Goal: Communication & Community: Ask a question

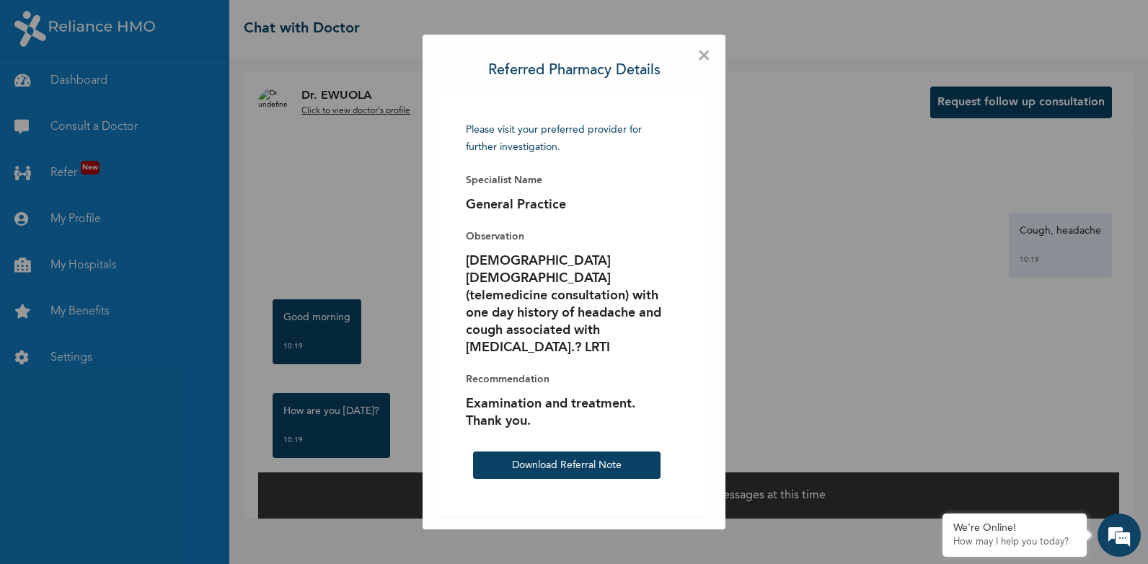
scroll to position [2004, 0]
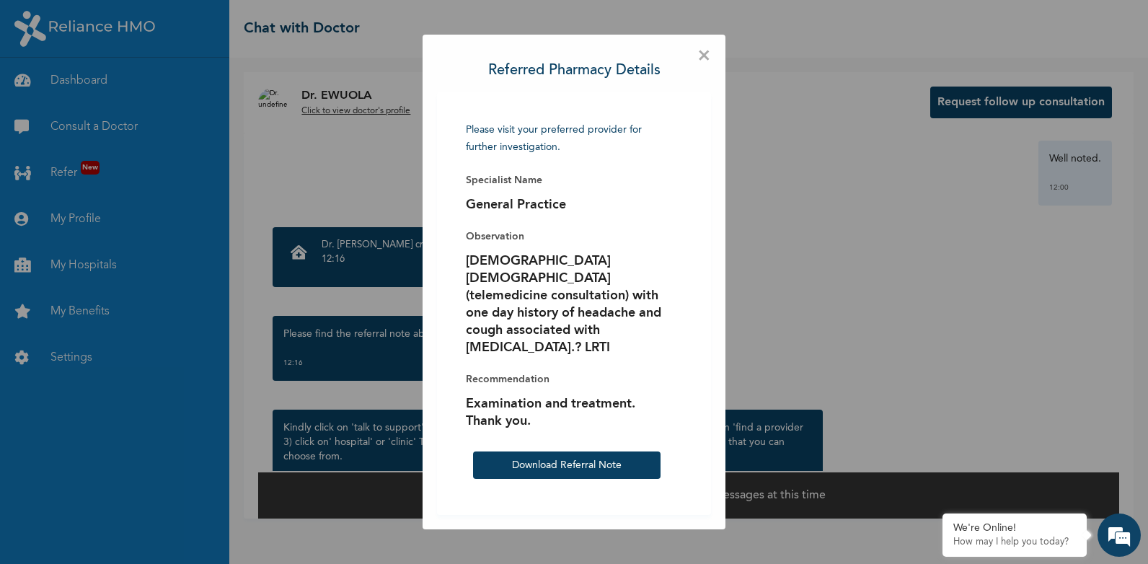
click at [706, 63] on span "×" at bounding box center [704, 56] width 14 height 14
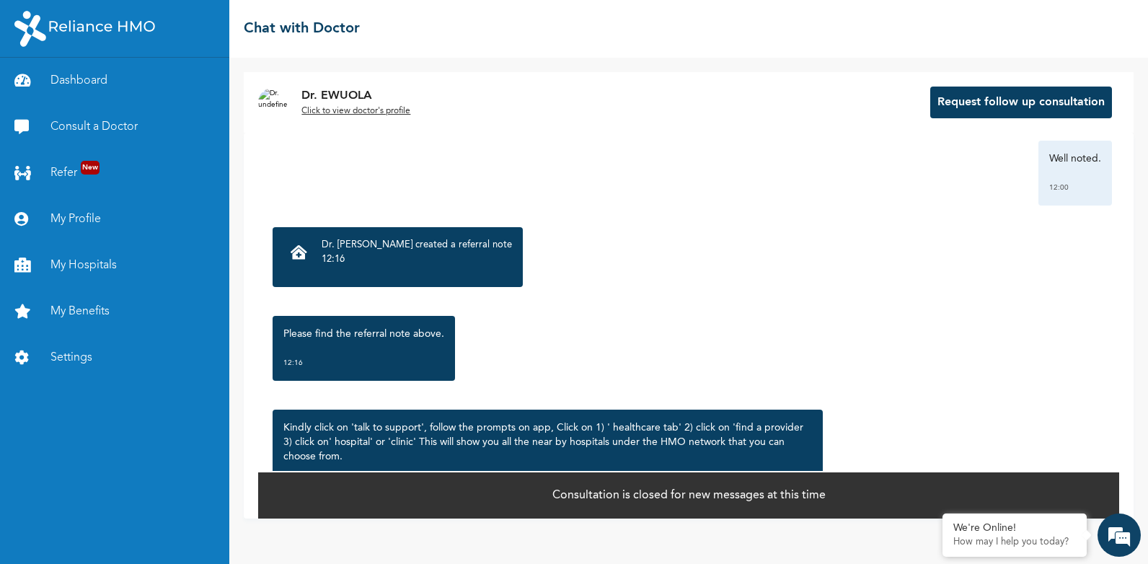
click at [395, 114] on u "Click to view doctor's profile" at bounding box center [355, 111] width 109 height 9
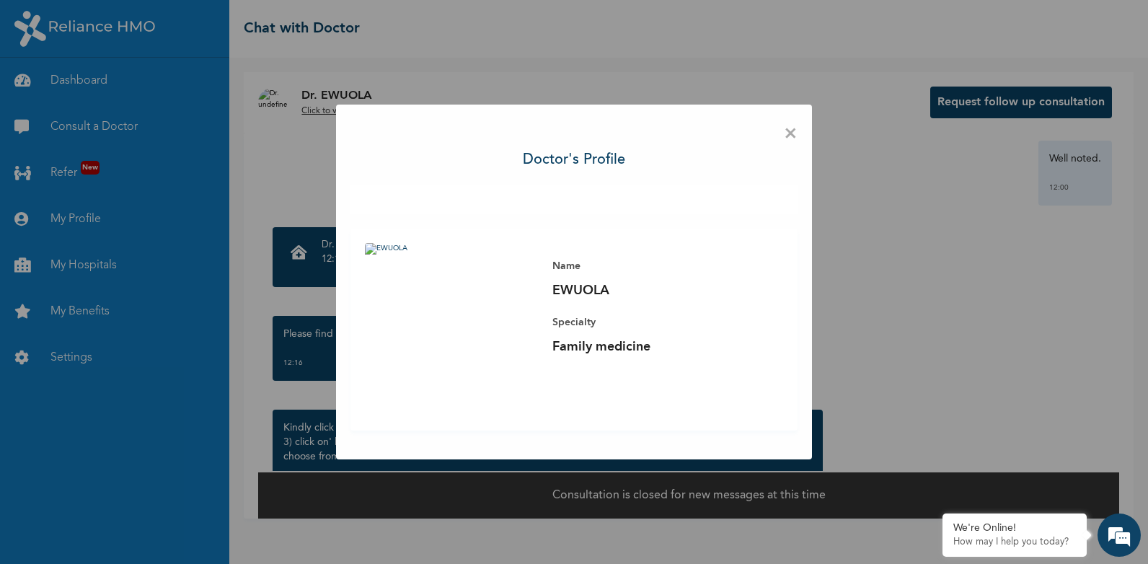
click at [791, 141] on span "×" at bounding box center [791, 134] width 14 height 30
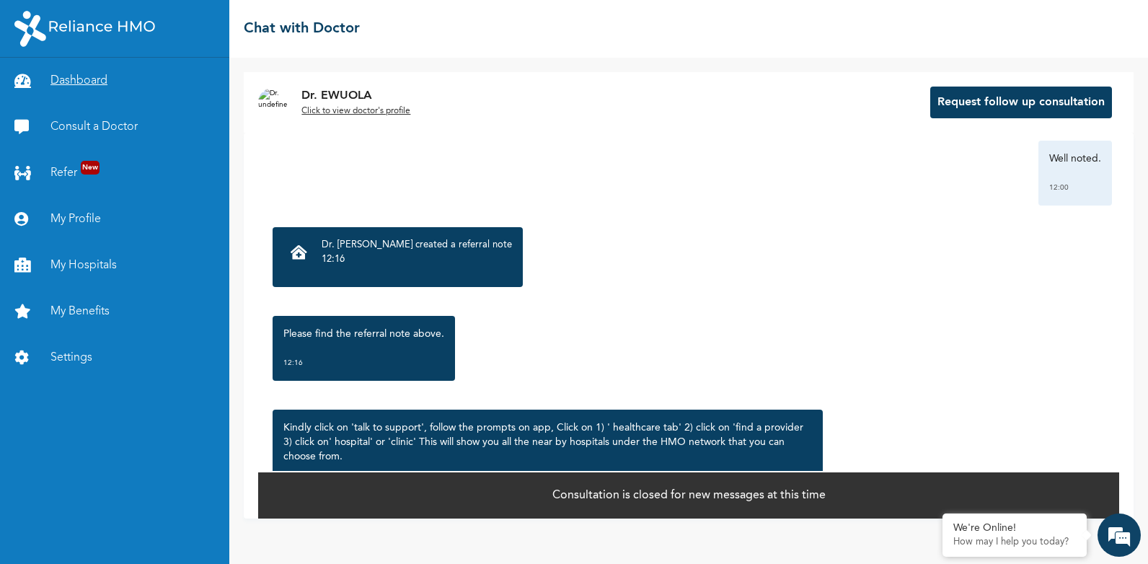
click at [95, 84] on link "Dashboard" at bounding box center [114, 81] width 229 height 46
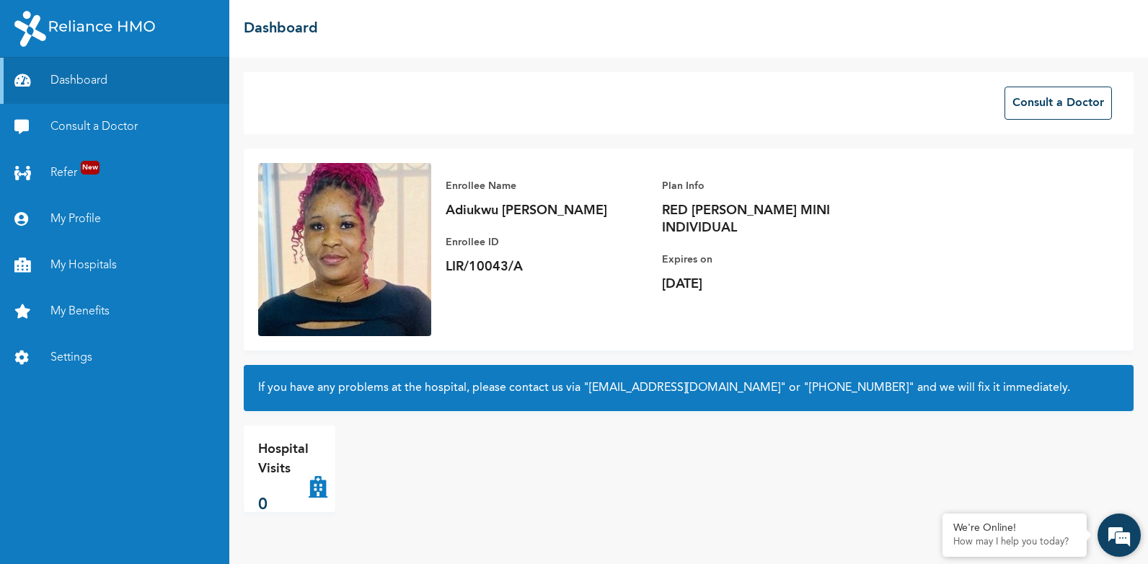
click at [1122, 536] on em at bounding box center [1118, 534] width 39 height 39
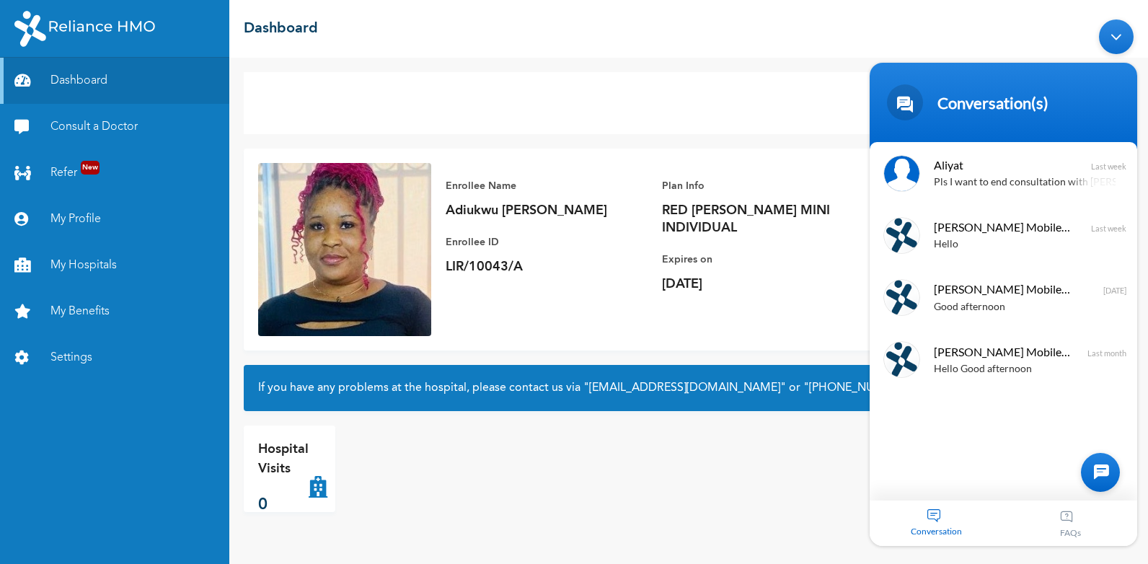
click at [1115, 480] on div at bounding box center [1100, 472] width 39 height 39
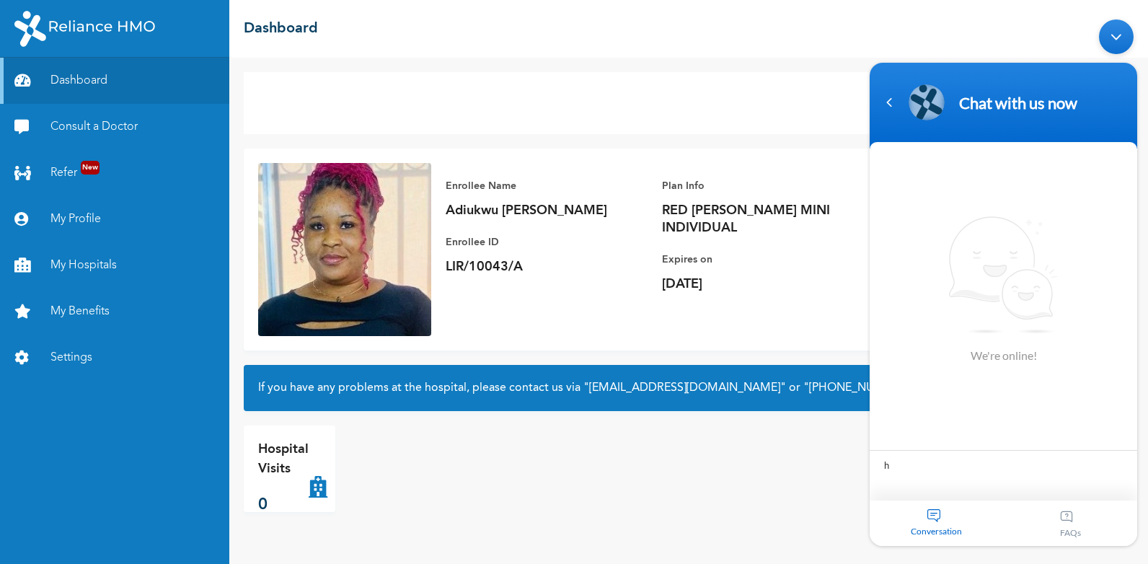
type textarea "hi"
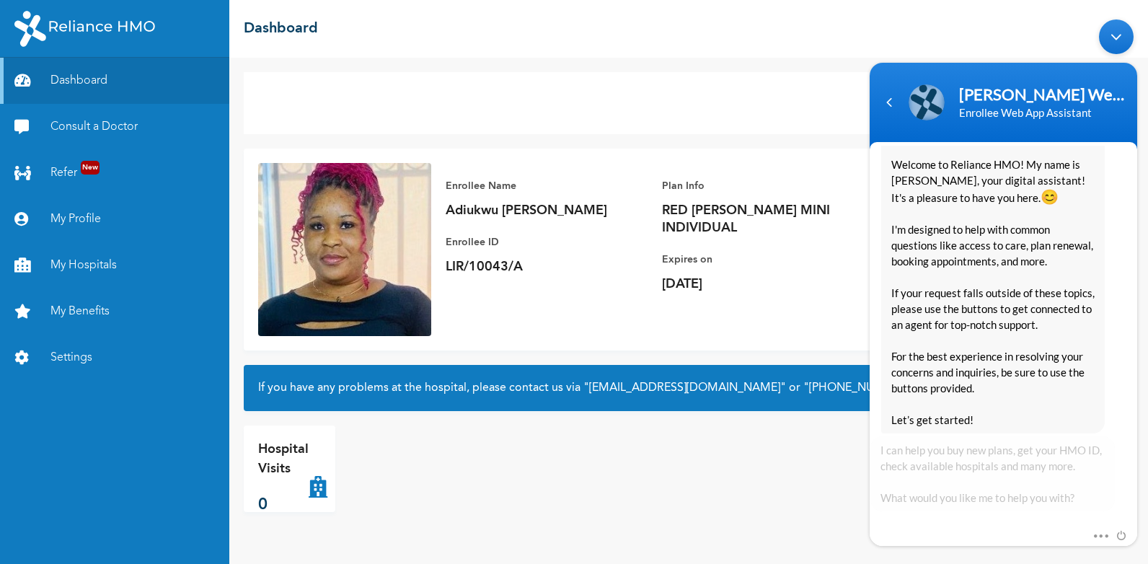
scroll to position [278, 0]
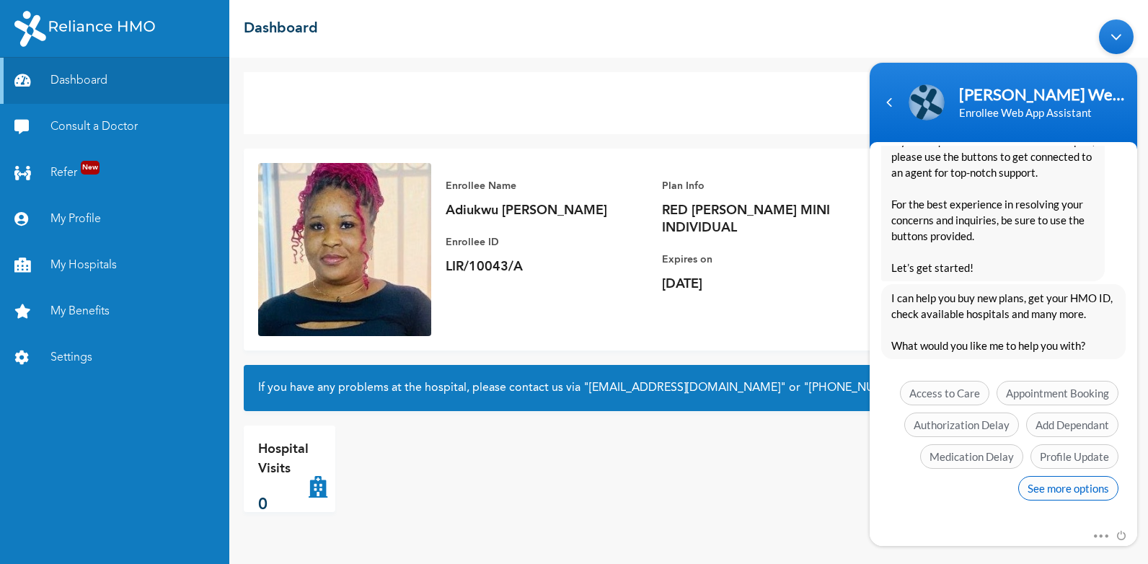
click at [1065, 495] on span "See more options" at bounding box center [1068, 488] width 100 height 25
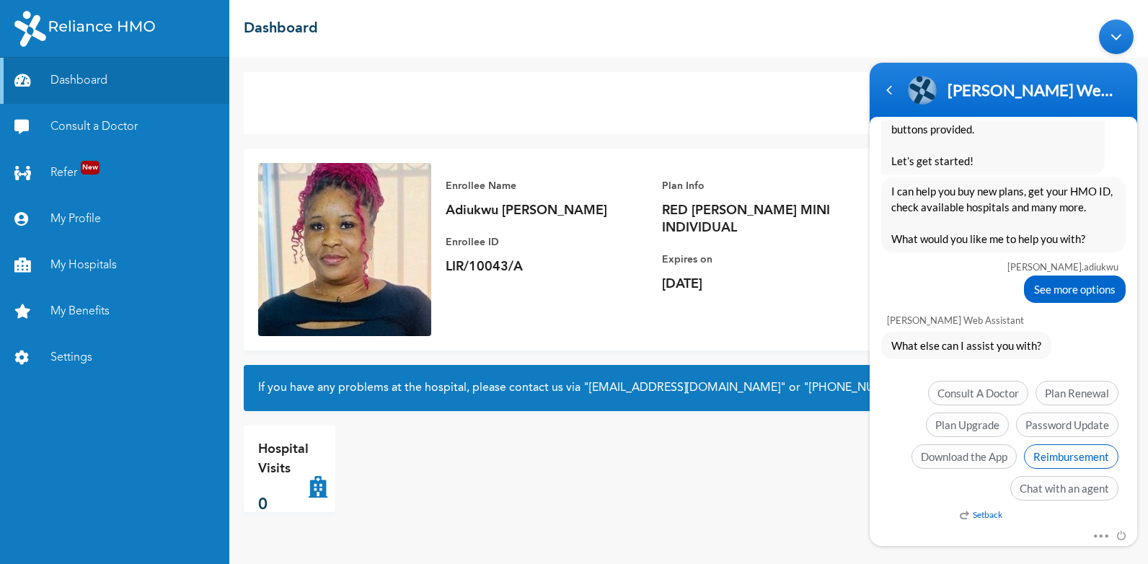
scroll to position [359, 0]
click at [1075, 492] on span "Chat with an agent" at bounding box center [1064, 488] width 108 height 25
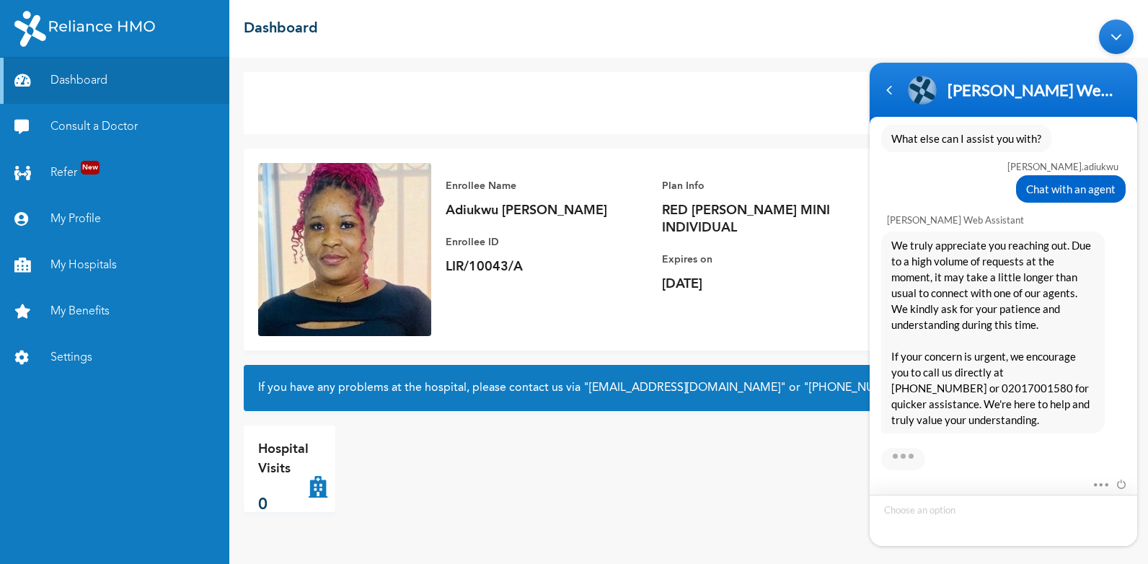
scroll to position [642, 0]
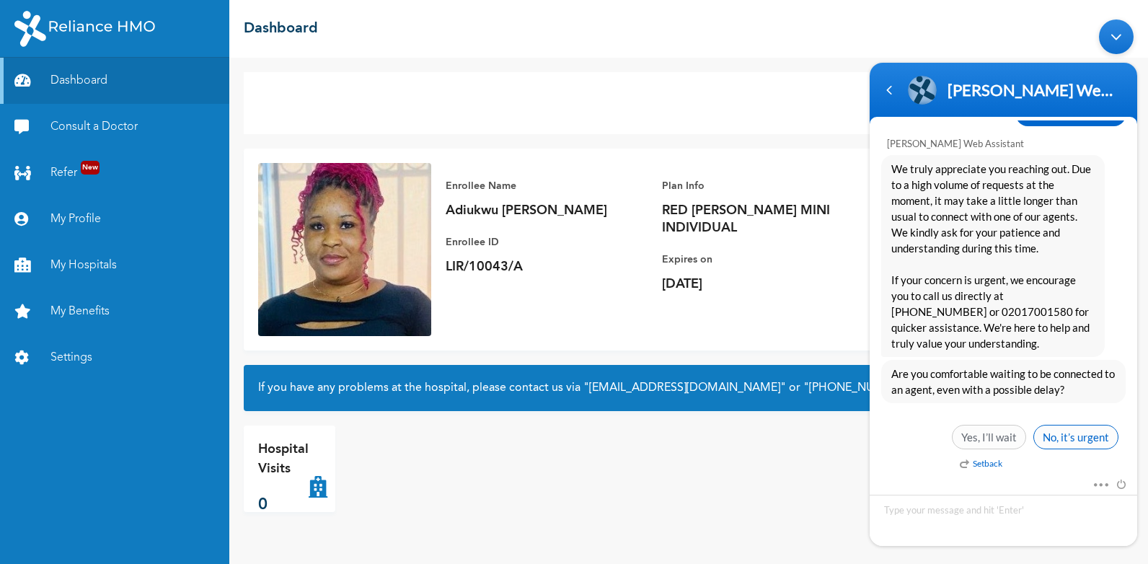
click at [1062, 434] on span "No, it’s urgent" at bounding box center [1075, 437] width 85 height 25
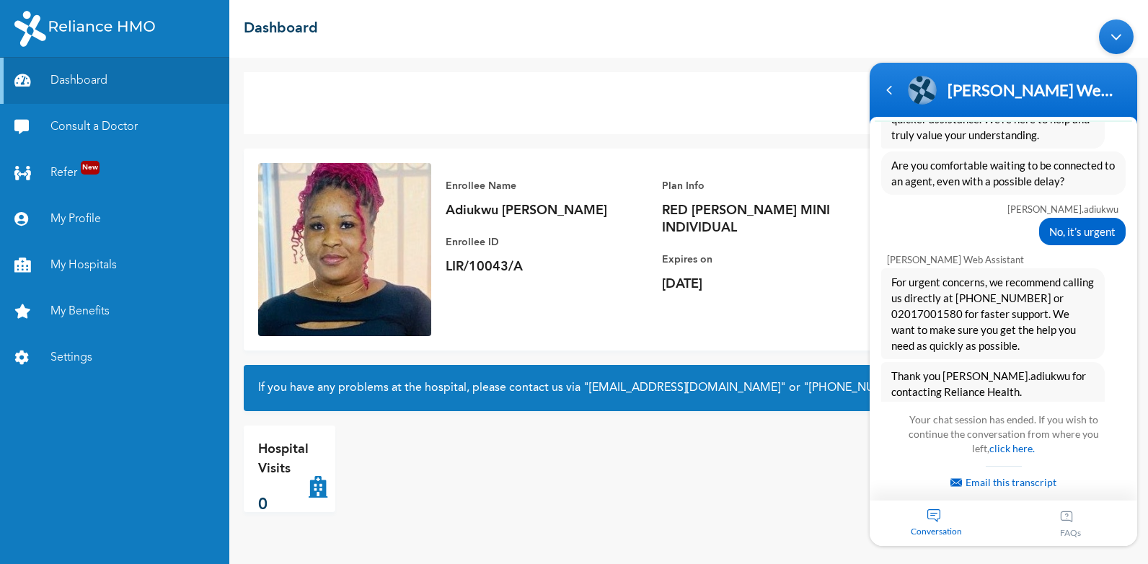
scroll to position [1037, 0]
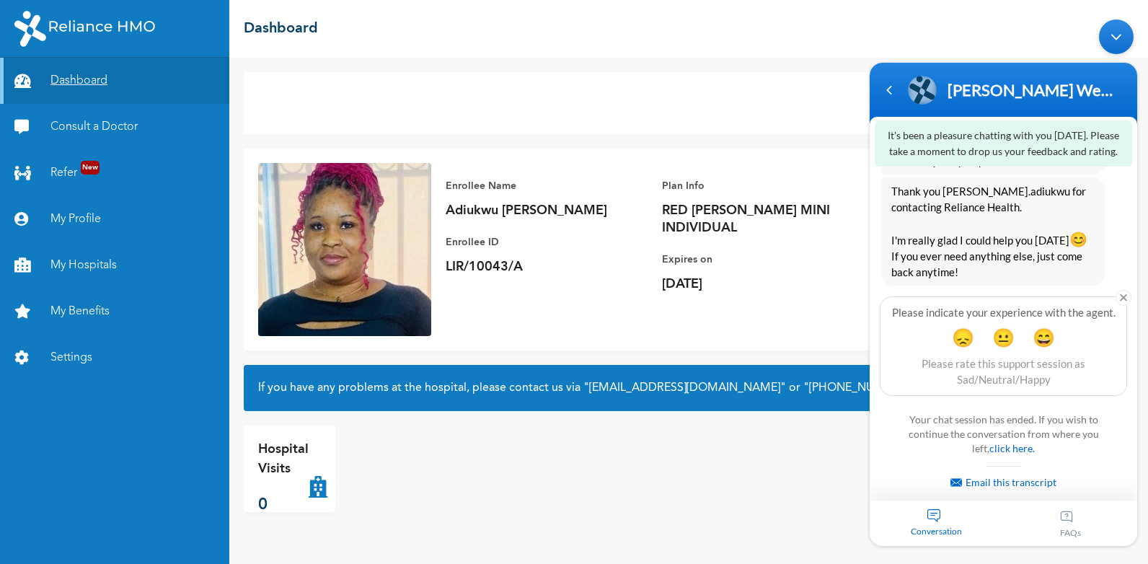
click at [84, 70] on link "Dashboard" at bounding box center [114, 81] width 229 height 46
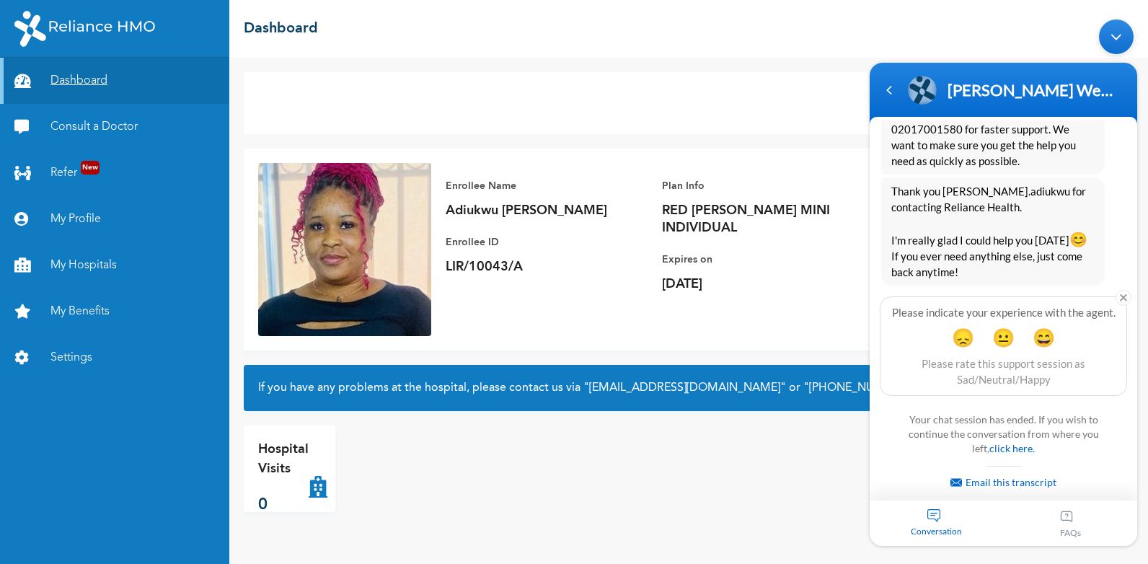
click at [90, 75] on link "Dashboard" at bounding box center [114, 81] width 229 height 46
click at [148, 123] on link "Consult a Doctor" at bounding box center [114, 127] width 229 height 46
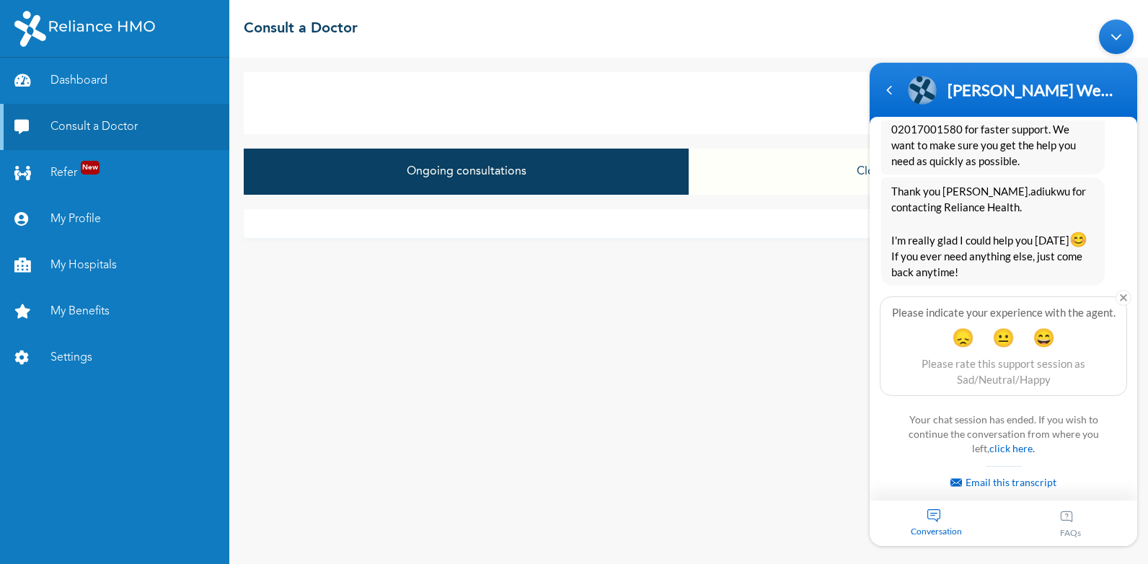
click at [716, 197] on div "Ongoing consultations Closed consultations" at bounding box center [689, 178] width 890 height 61
click at [887, 96] on div "Navigation go back" at bounding box center [889, 90] width 22 height 22
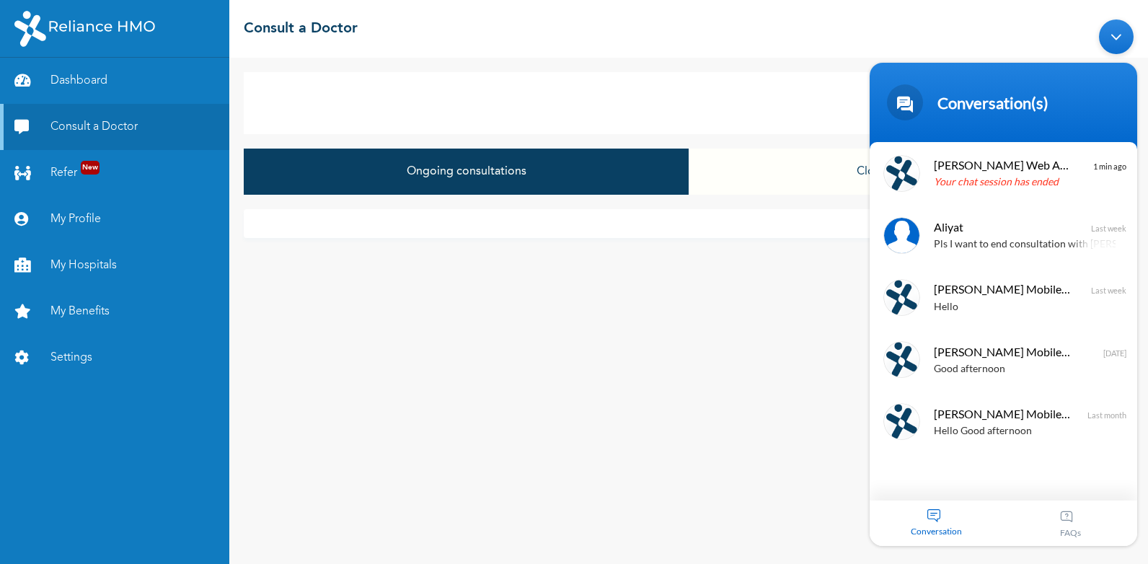
drag, startPoint x: 1122, startPoint y: 29, endPoint x: 1983, endPoint y: 41, distance: 860.8
click at [1122, 29] on div "Minimize live chat window" at bounding box center [1116, 36] width 35 height 35
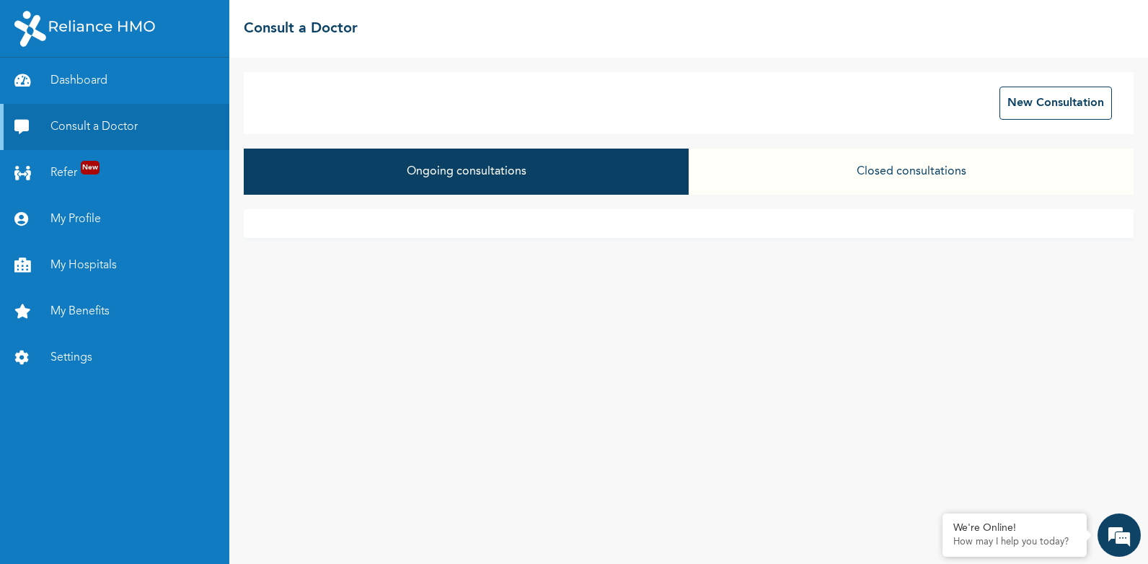
click at [931, 175] on button "Closed consultations" at bounding box center [910, 171] width 445 height 46
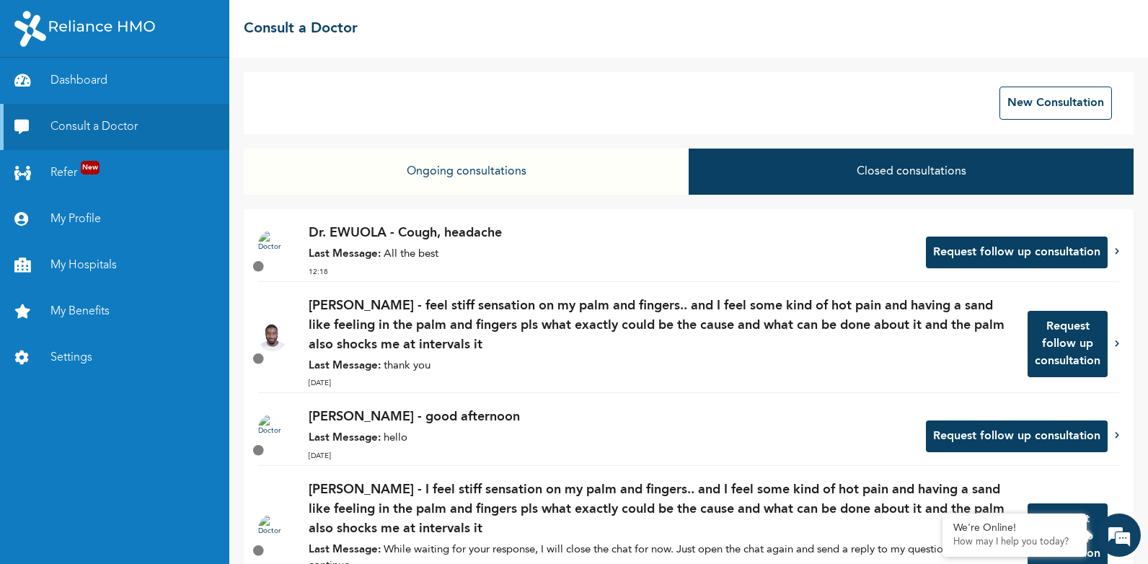
click at [541, 283] on div "Dr. EWUOLA - Cough, headache Last Message: All the best 12:18 Request follow up…" at bounding box center [689, 533] width 890 height 649
click at [439, 262] on p "Last Message: All the best" at bounding box center [610, 255] width 603 height 17
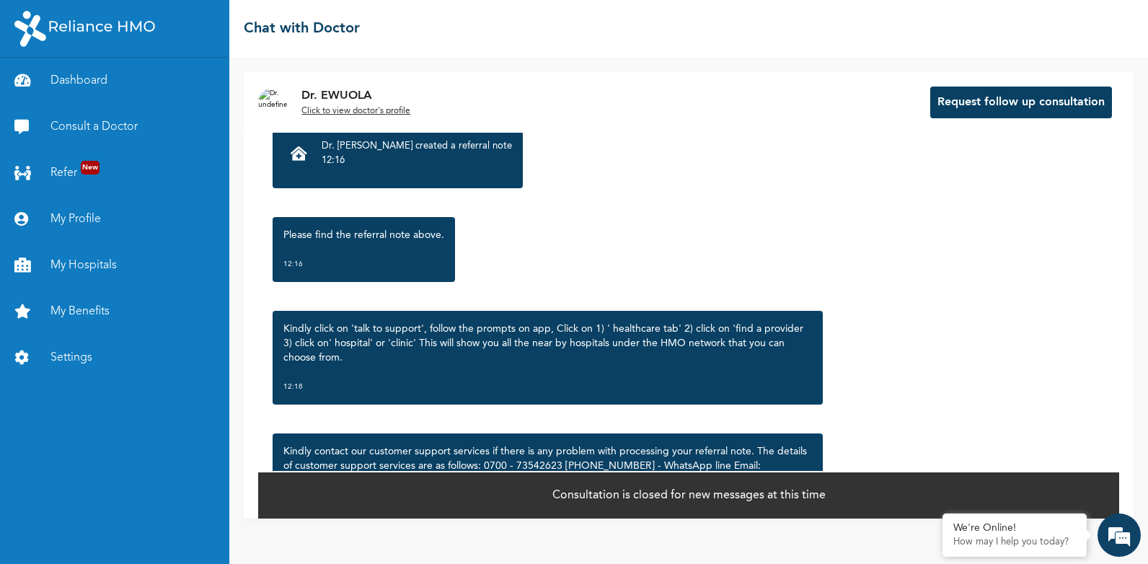
scroll to position [2100, 0]
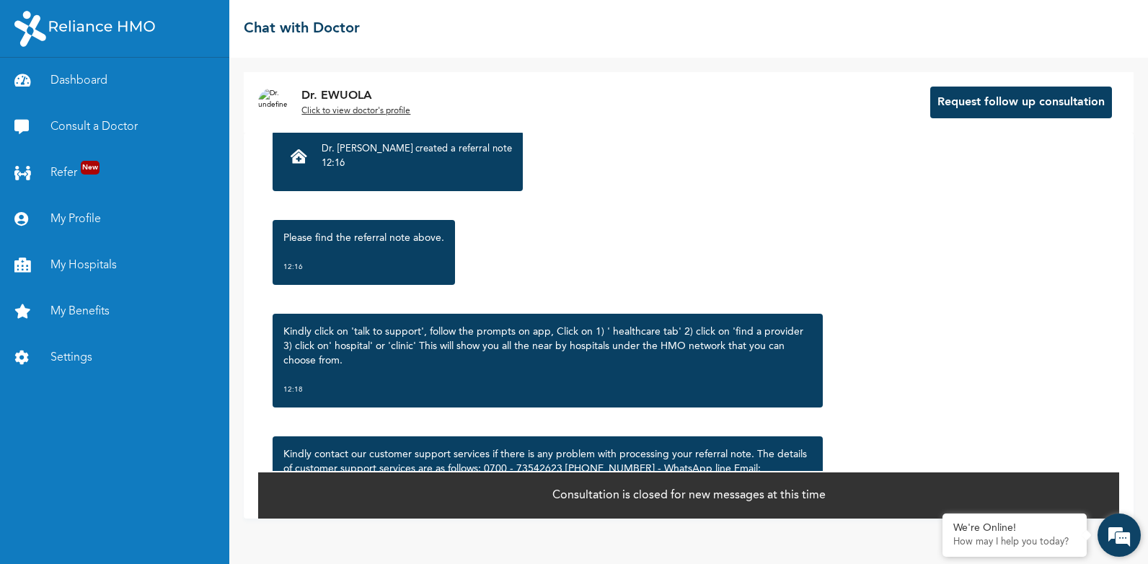
click at [1119, 537] on em at bounding box center [1118, 534] width 39 height 39
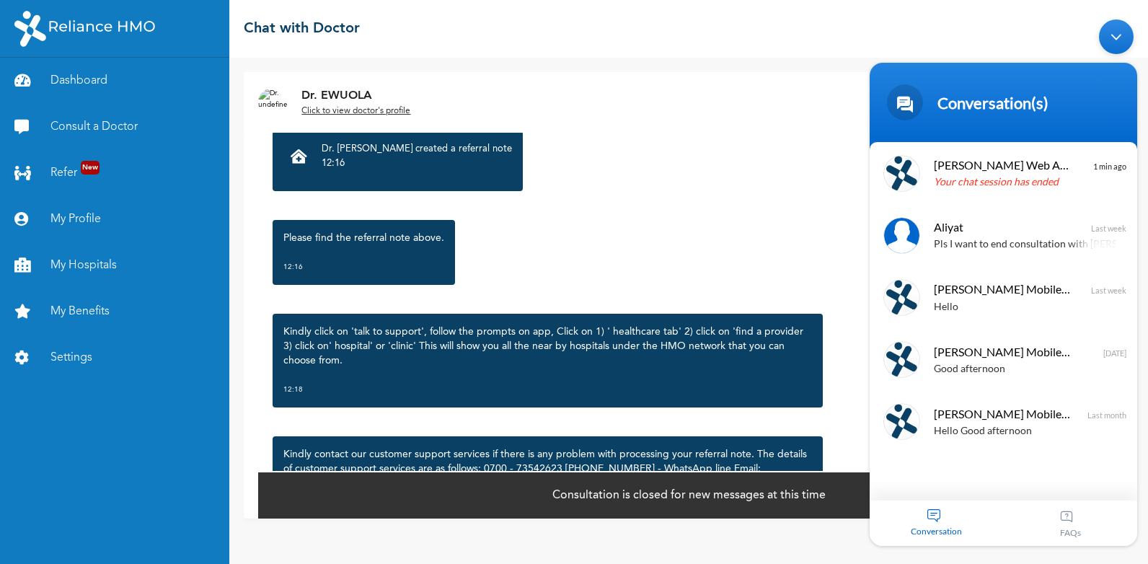
click at [951, 541] on div "Conversation" at bounding box center [936, 522] width 134 height 45
